Goal: Use online tool/utility: Utilize a website feature to perform a specific function

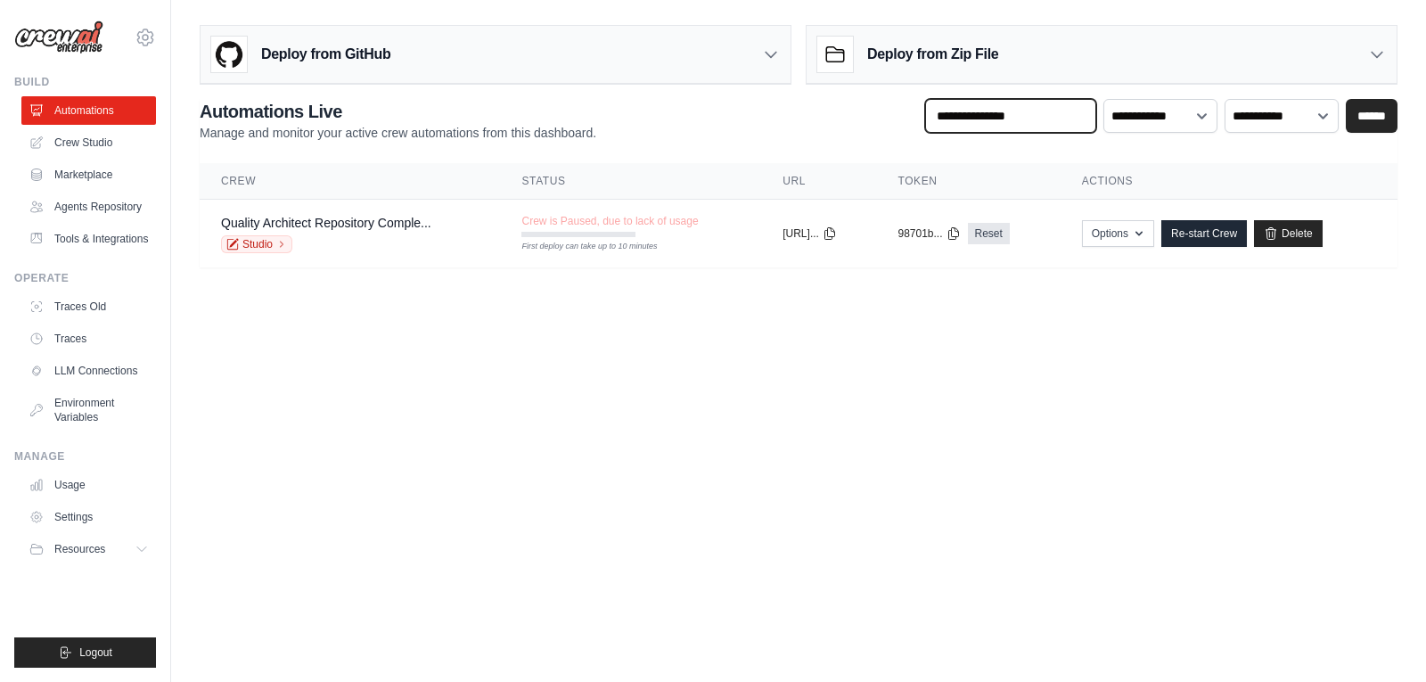
click at [1010, 119] on input "text" at bounding box center [1010, 116] width 171 height 34
click at [103, 143] on link "Crew Studio" at bounding box center [90, 142] width 135 height 29
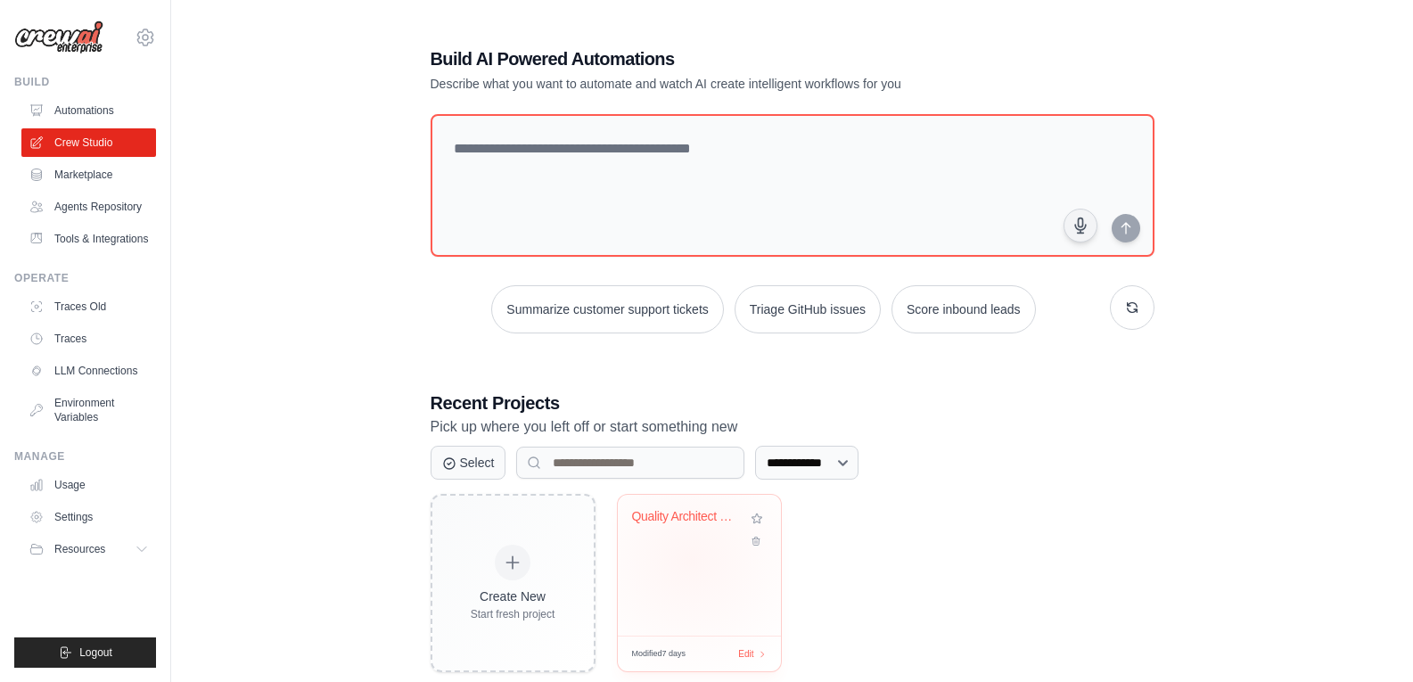
click at [690, 560] on div "Quality Architect - Repository Comp..." at bounding box center [699, 565] width 163 height 141
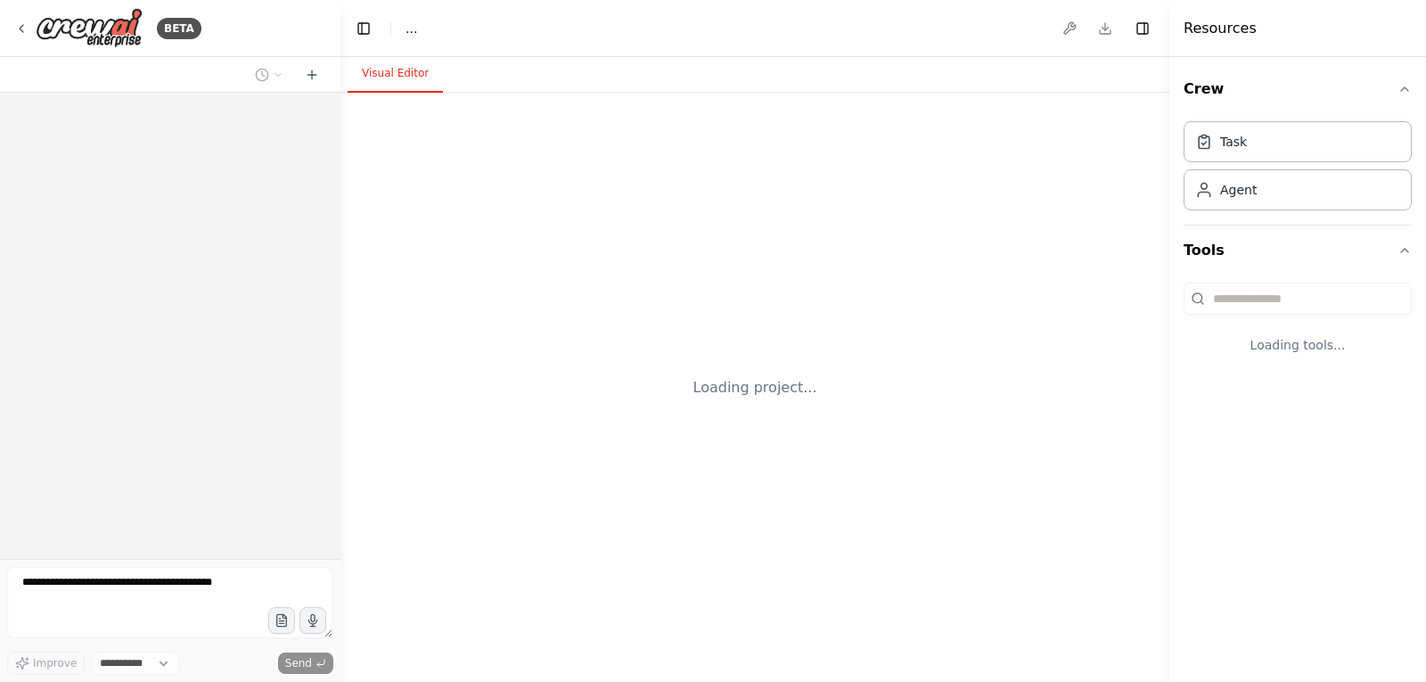
select select "****"
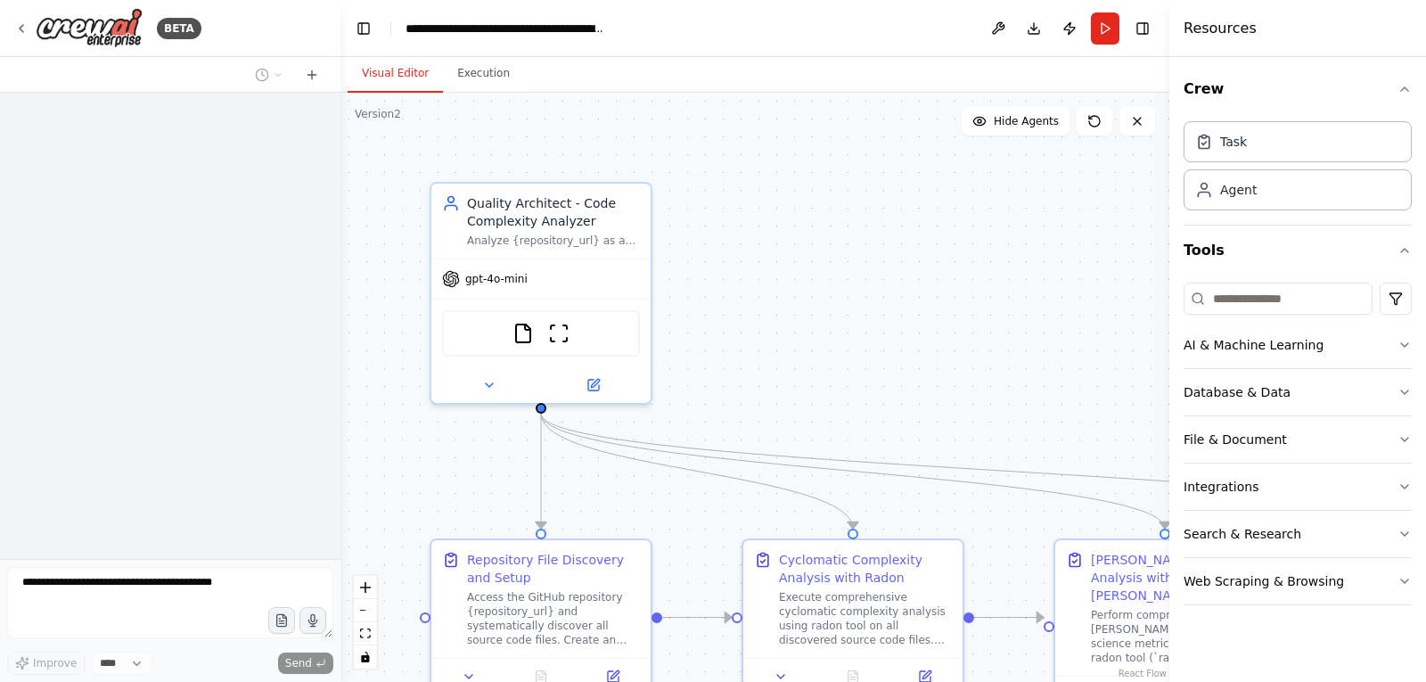
click at [160, 582] on textarea at bounding box center [170, 602] width 326 height 71
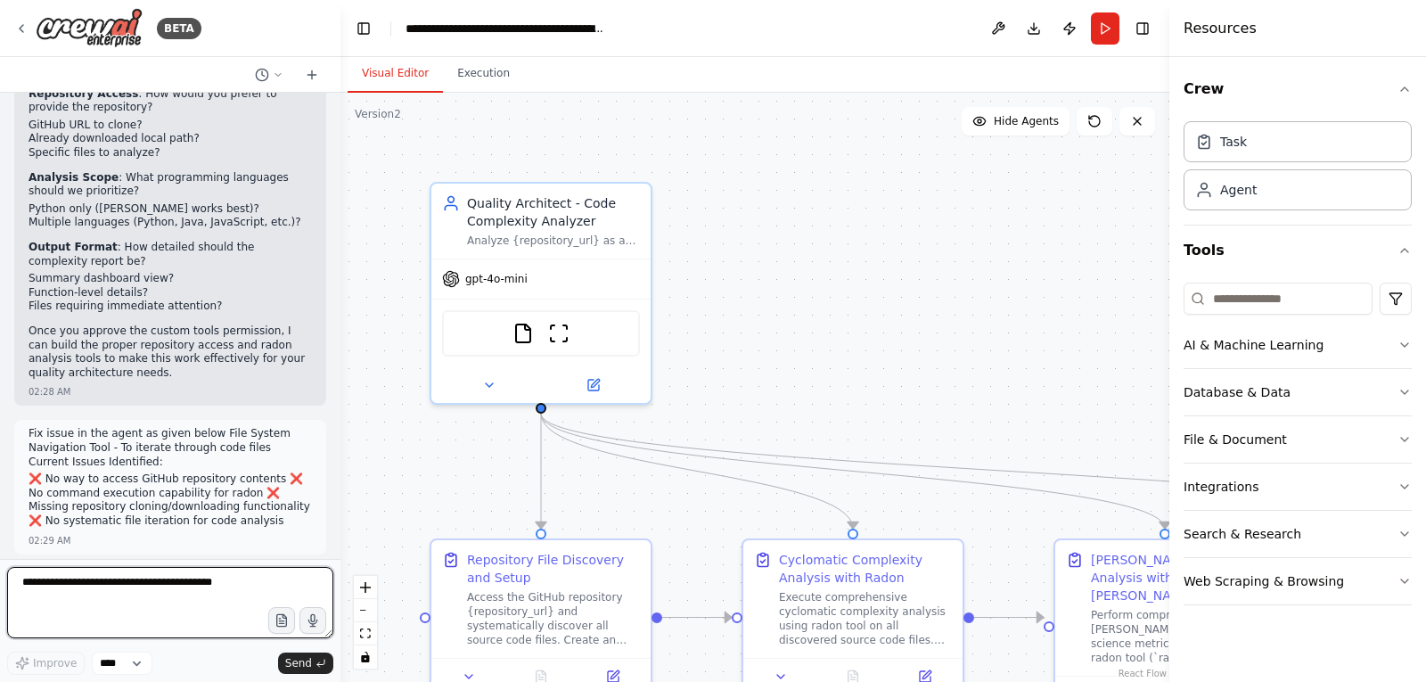
click at [152, 587] on textarea at bounding box center [170, 602] width 326 height 71
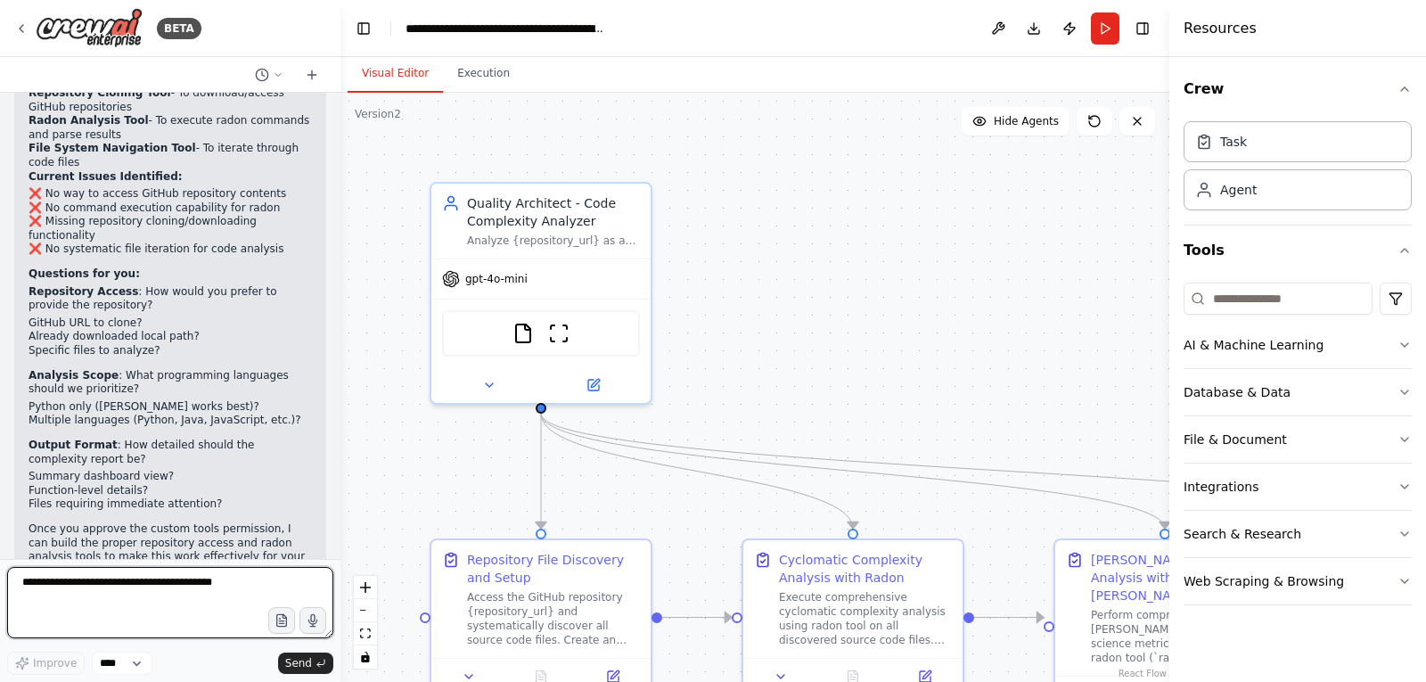
scroll to position [18341, 0]
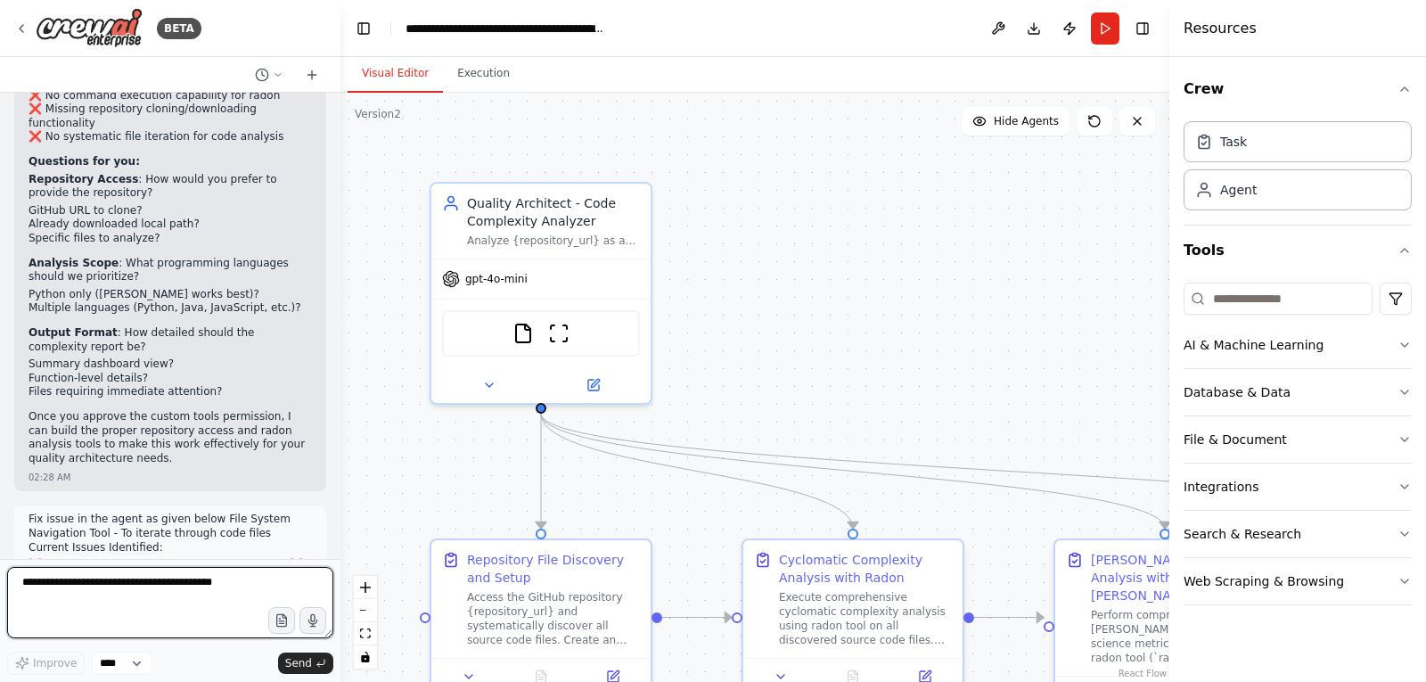
click at [152, 593] on textarea at bounding box center [170, 602] width 326 height 71
